Goal: Find specific page/section: Find specific page/section

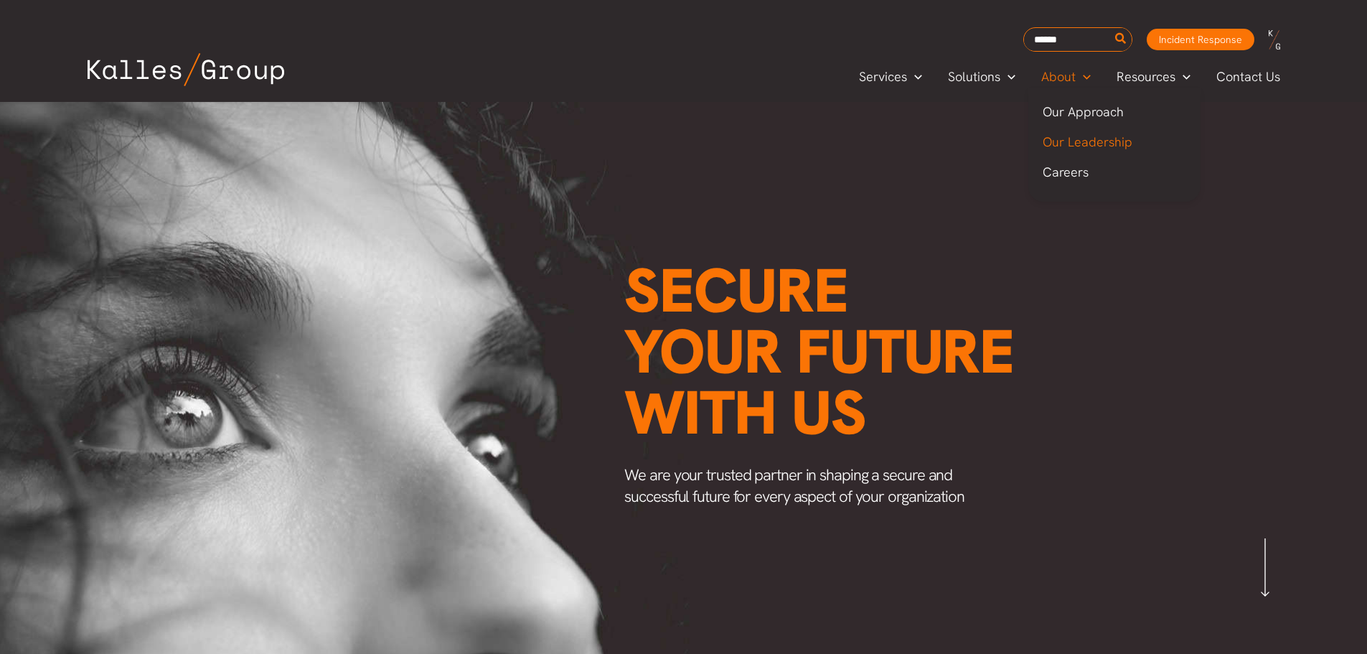
click at [1064, 145] on span "Our Leadership" at bounding box center [1087, 141] width 90 height 17
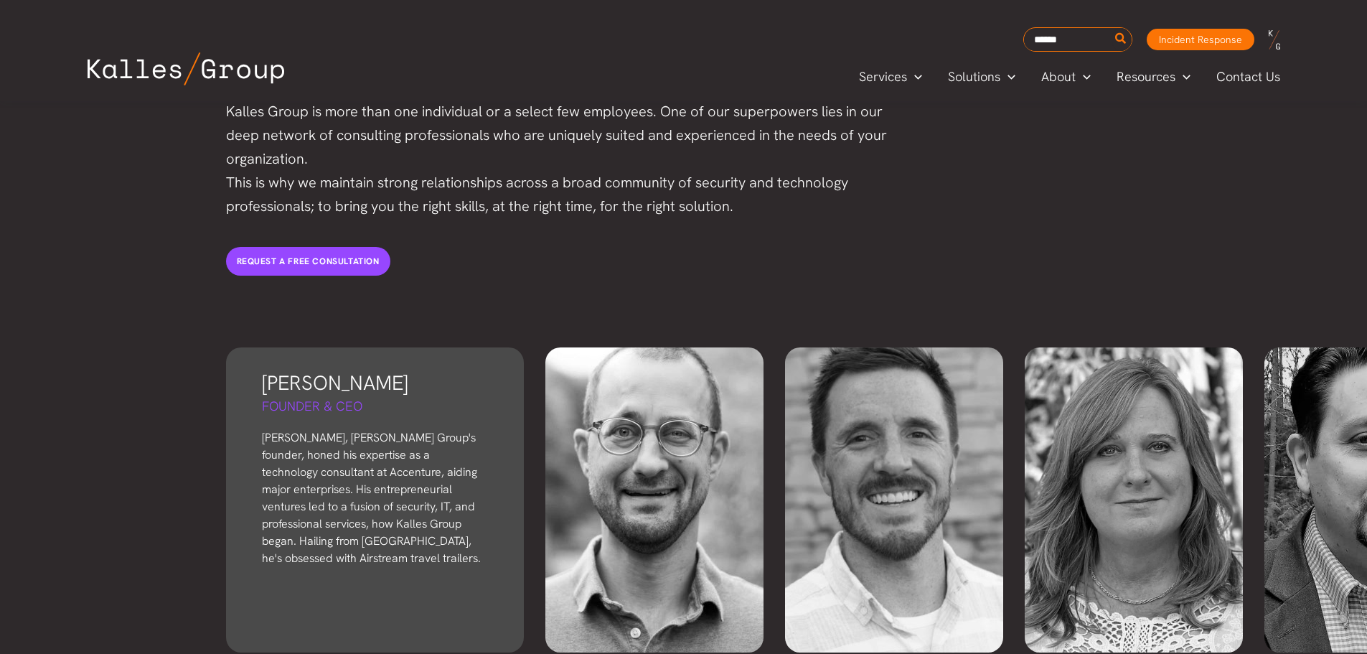
scroll to position [3029, 0]
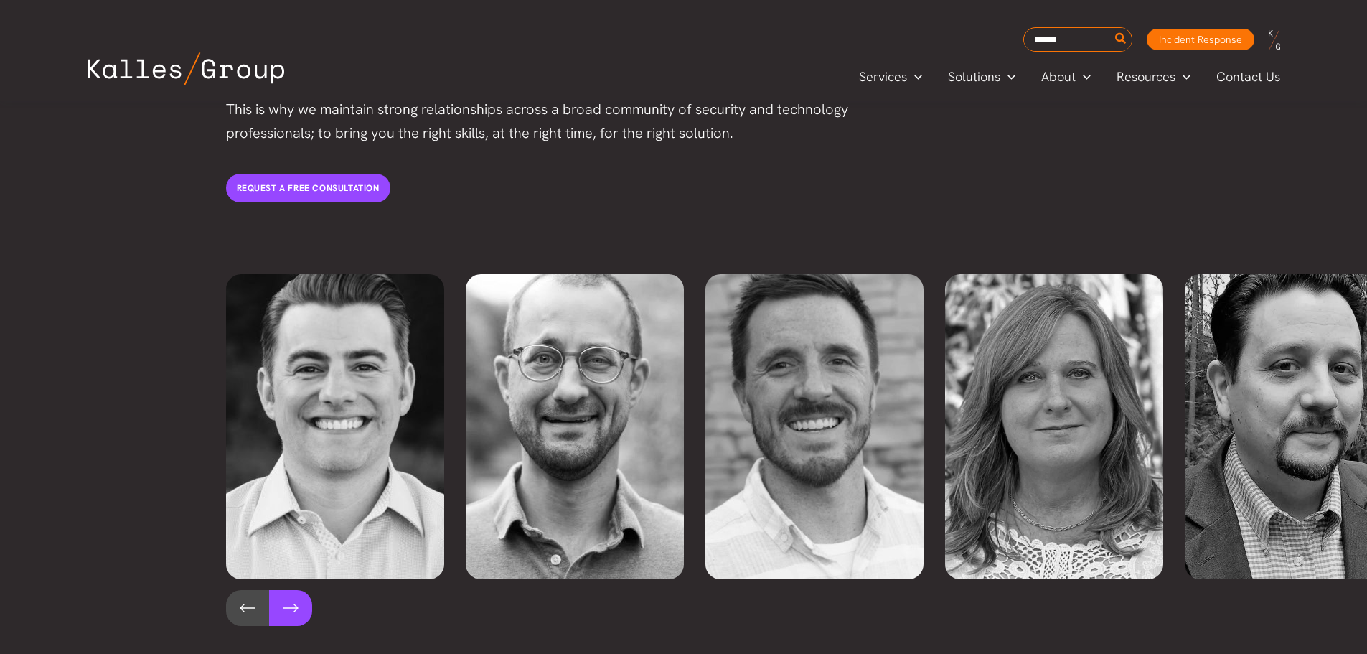
click at [298, 590] on button at bounding box center [290, 608] width 43 height 36
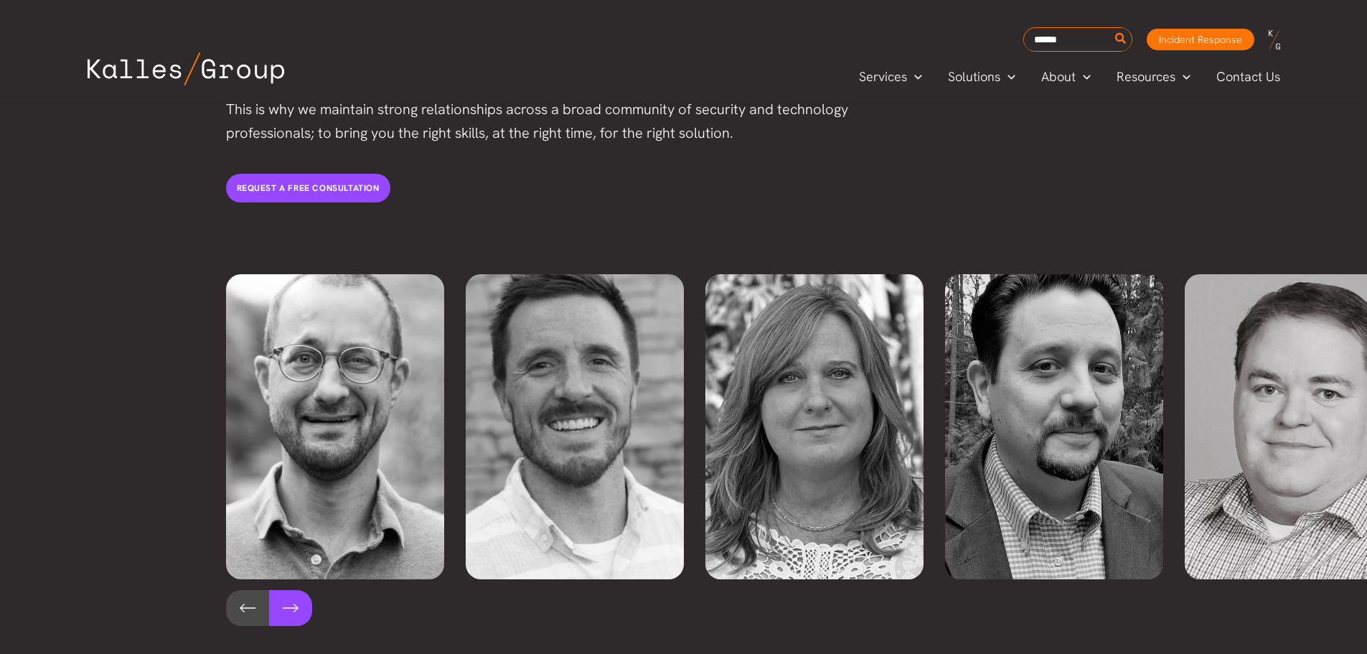
click at [298, 590] on button at bounding box center [290, 608] width 43 height 36
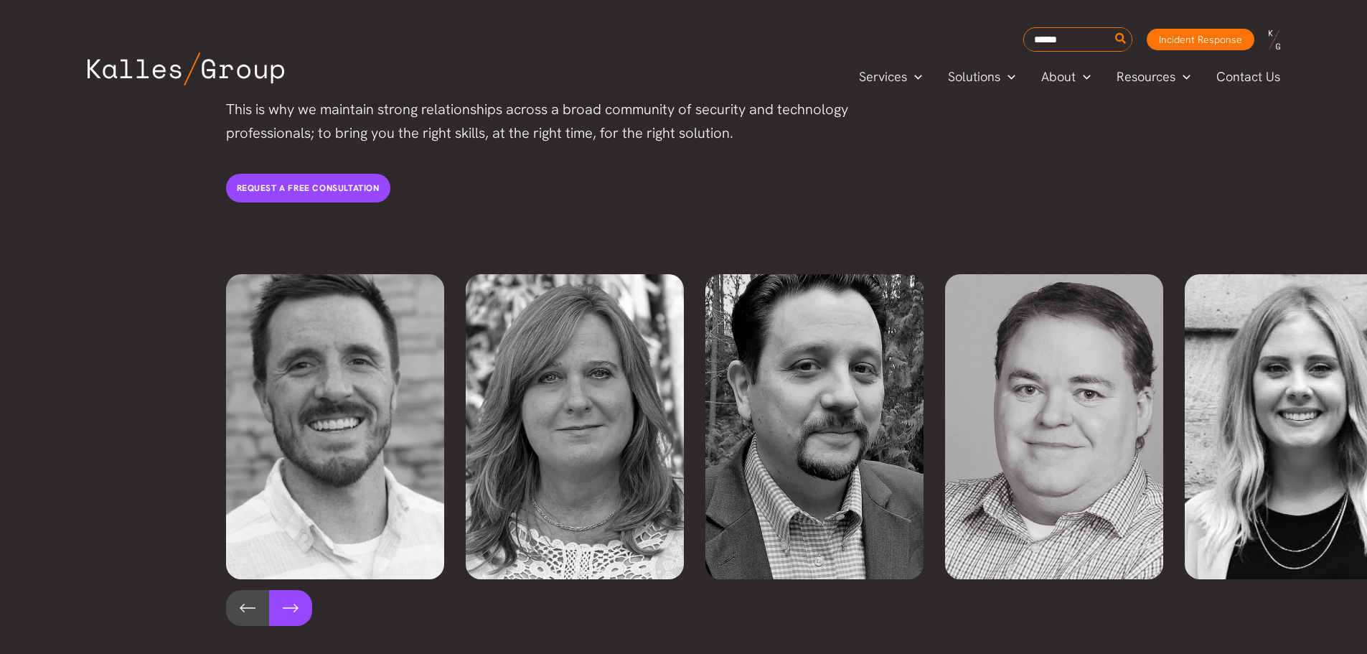
click at [298, 590] on button at bounding box center [290, 608] width 43 height 36
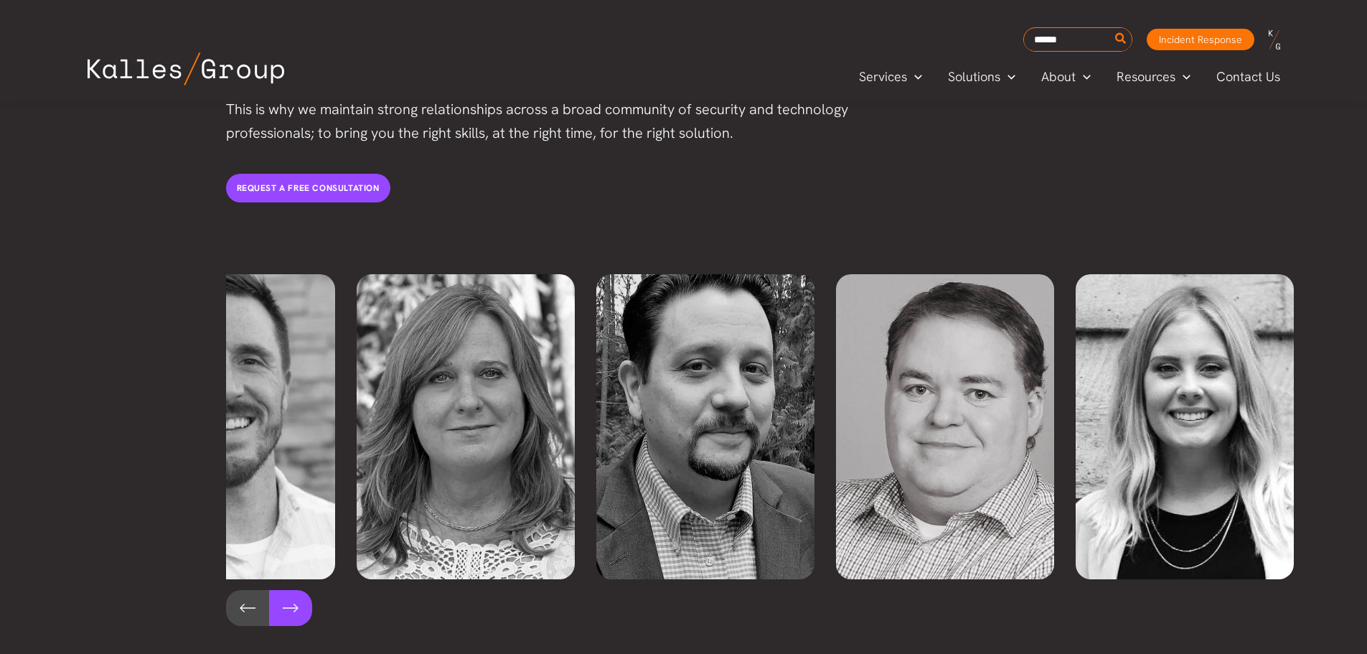
scroll to position [0, 589]
click at [298, 590] on button at bounding box center [290, 608] width 43 height 36
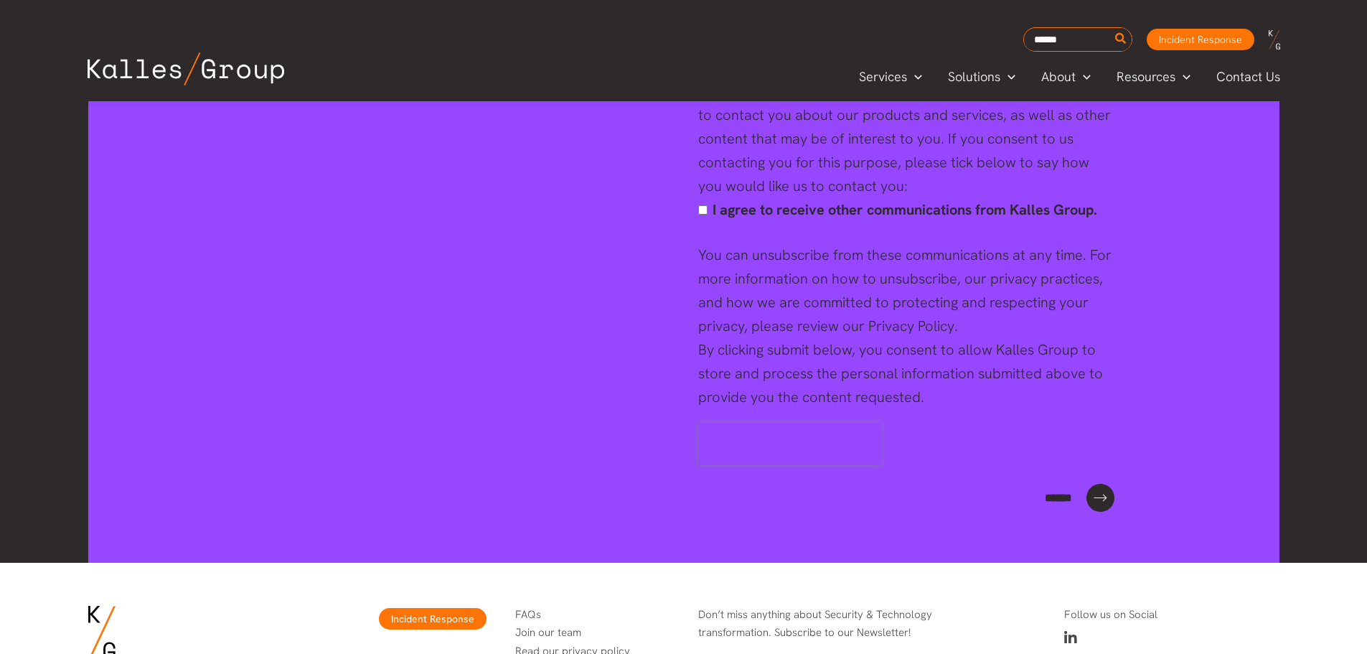
scroll to position [5630, 0]
